Goal: Task Accomplishment & Management: Manage account settings

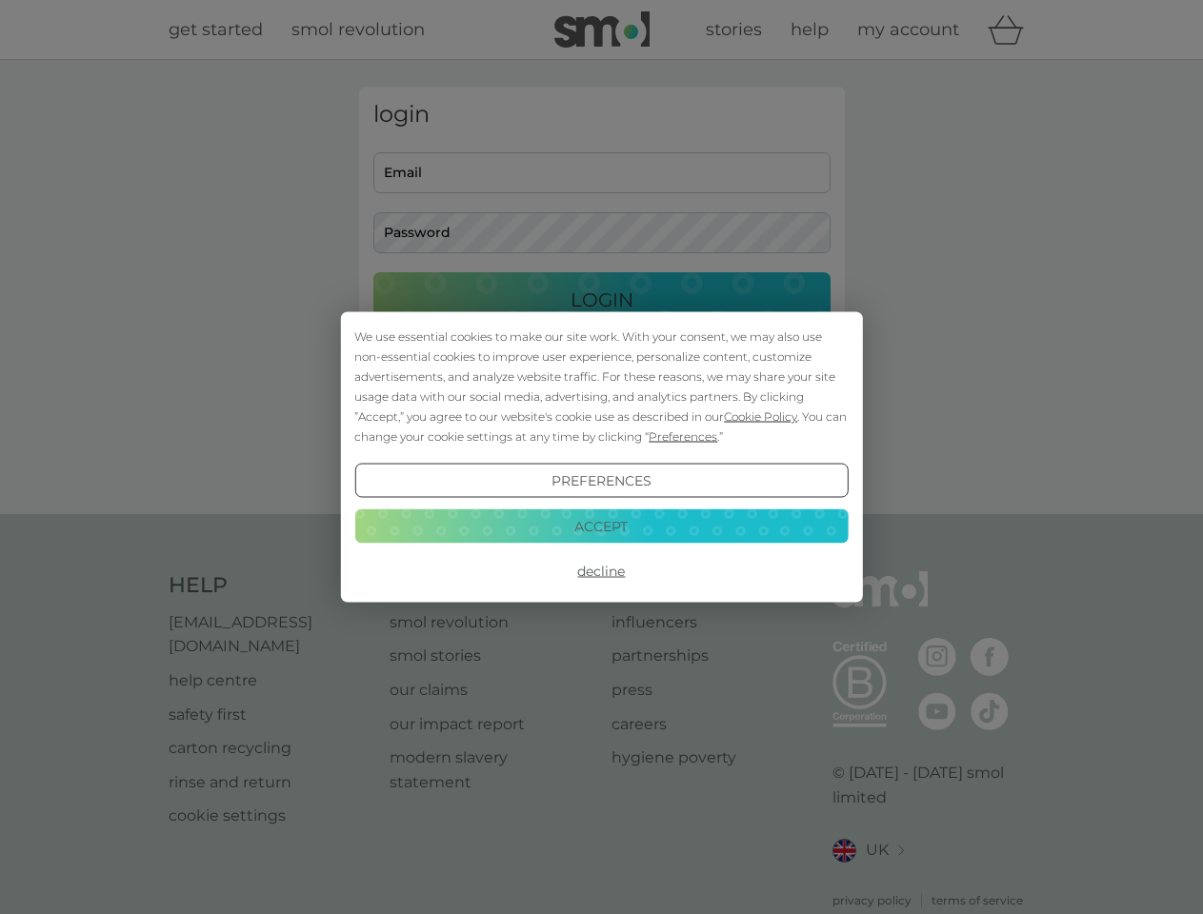
click at [761, 416] on span "Cookie Policy" at bounding box center [760, 416] width 73 height 14
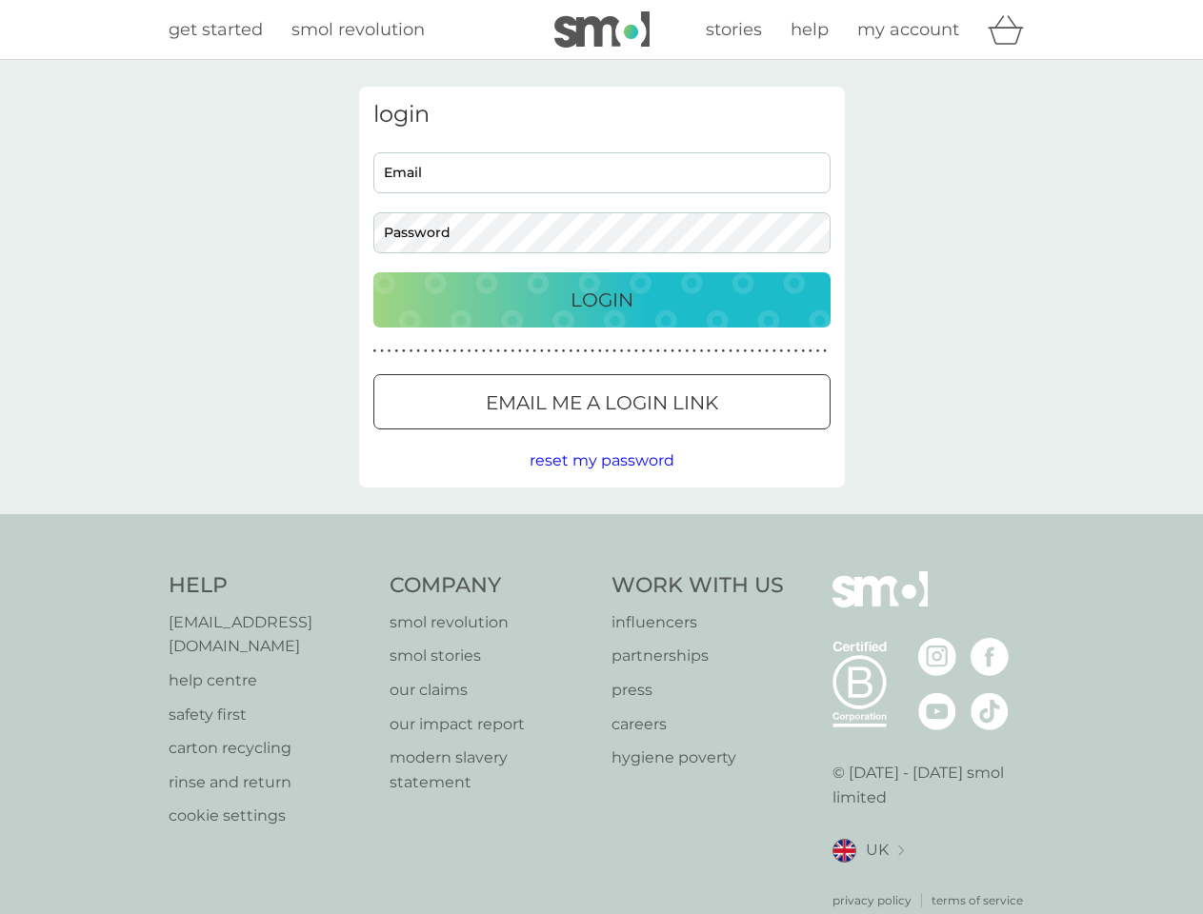
click at [681, 436] on div "login Email Password Login ● ● ● ● ● ● ● ● ● ● ● ● ● ● ● ● ● ● ● ● ● ● ● ● ● ● …" at bounding box center [602, 287] width 486 height 401
click at [601, 481] on div "login Email Password Login ● ● ● ● ● ● ● ● ● ● ● ● ● ● ● ● ● ● ● ● ● ● ● ● ● ● …" at bounding box center [602, 287] width 486 height 401
click at [601, 571] on div "Help [EMAIL_ADDRESS][DOMAIN_NAME] help centre safety first carton recycling rin…" at bounding box center [602, 740] width 866 height 338
click at [601, 526] on div "Help [EMAIL_ADDRESS][DOMAIN_NAME] help centre safety first carton recycling rin…" at bounding box center [601, 740] width 1203 height 452
